Goal: Check status: Check status

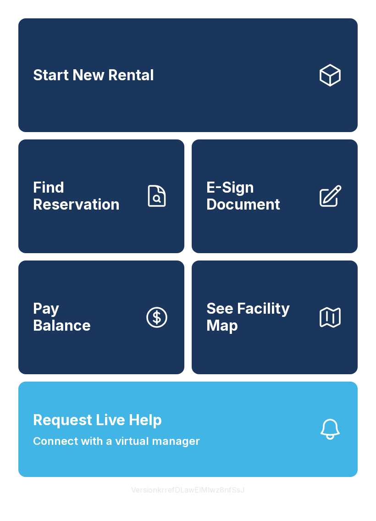
click at [139, 229] on link "Find Reservation" at bounding box center [101, 196] width 166 height 114
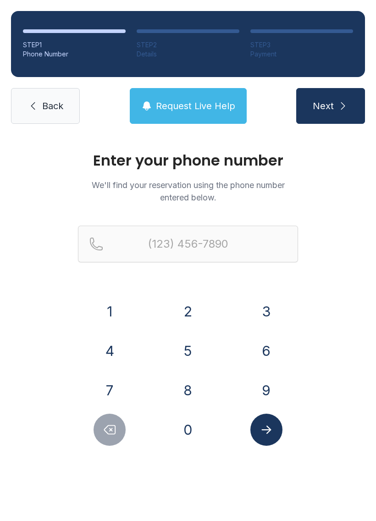
click at [108, 358] on button "4" at bounding box center [109, 351] width 32 height 32
click at [197, 441] on button "0" at bounding box center [188, 429] width 32 height 32
click at [105, 351] on button "4" at bounding box center [109, 351] width 32 height 32
click at [262, 307] on button "3" at bounding box center [266, 311] width 32 height 32
click at [199, 315] on button "2" at bounding box center [188, 311] width 32 height 32
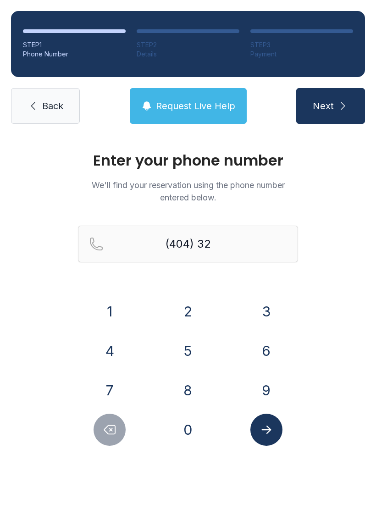
click at [274, 320] on button "3" at bounding box center [266, 311] width 32 height 32
click at [197, 414] on div "0" at bounding box center [188, 429] width 64 height 32
click at [266, 315] on button "3" at bounding box center [266, 311] width 32 height 32
click at [107, 391] on button "7" at bounding box center [109, 390] width 32 height 32
click at [115, 431] on icon "Delete number" at bounding box center [109, 429] width 11 height 9
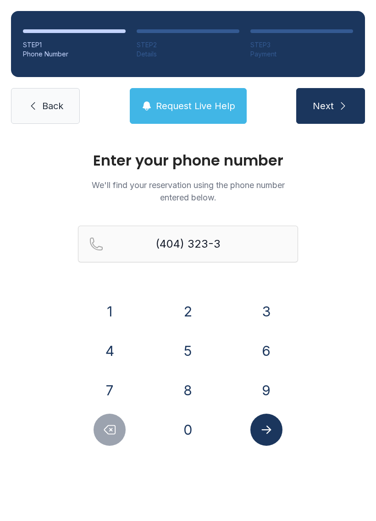
click at [115, 430] on icon "Delete number" at bounding box center [109, 429] width 11 height 9
click at [189, 425] on button "0" at bounding box center [188, 429] width 32 height 32
click at [259, 313] on button "3" at bounding box center [266, 311] width 32 height 32
click at [114, 382] on button "7" at bounding box center [109, 390] width 32 height 32
click at [184, 428] on button "0" at bounding box center [188, 429] width 32 height 32
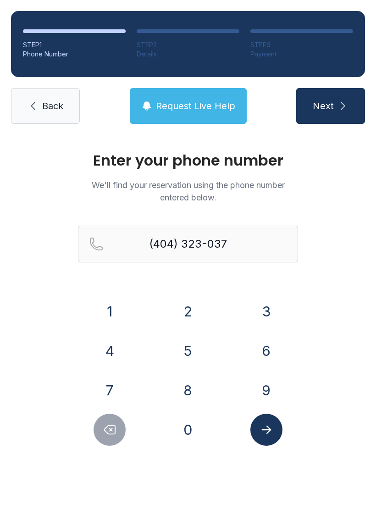
type input "[PHONE_NUMBER]"
click at [271, 423] on icon "Submit lookup form" at bounding box center [266, 429] width 14 height 14
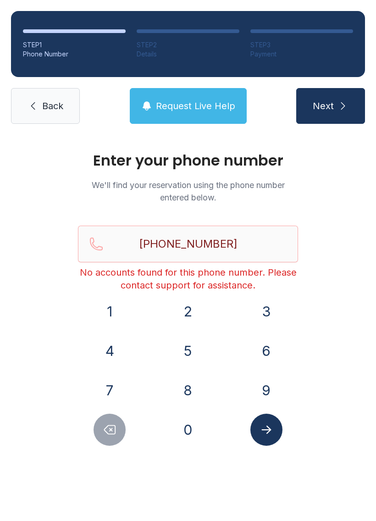
click at [182, 110] on span "Request Live Help" at bounding box center [195, 105] width 79 height 13
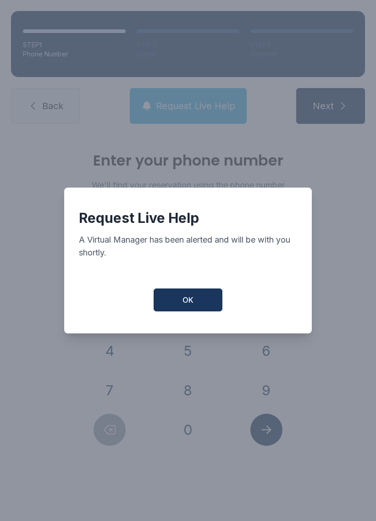
click at [195, 303] on button "OK" at bounding box center [188, 299] width 69 height 23
